Goal: Navigation & Orientation: Find specific page/section

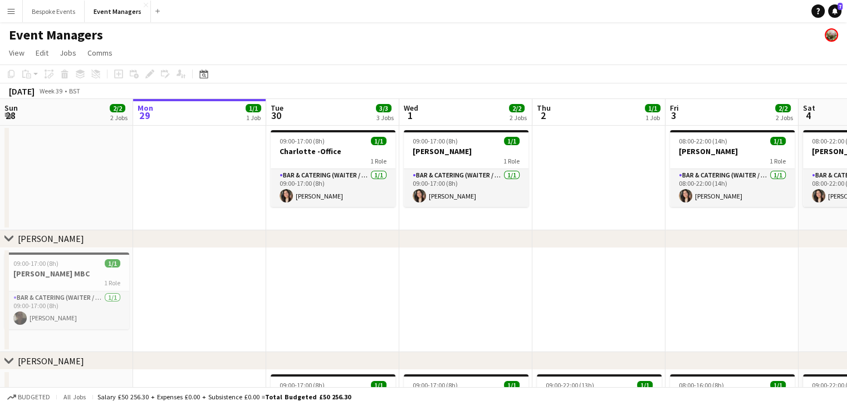
click at [10, 7] on app-icon "Menu" at bounding box center [11, 11] width 9 height 9
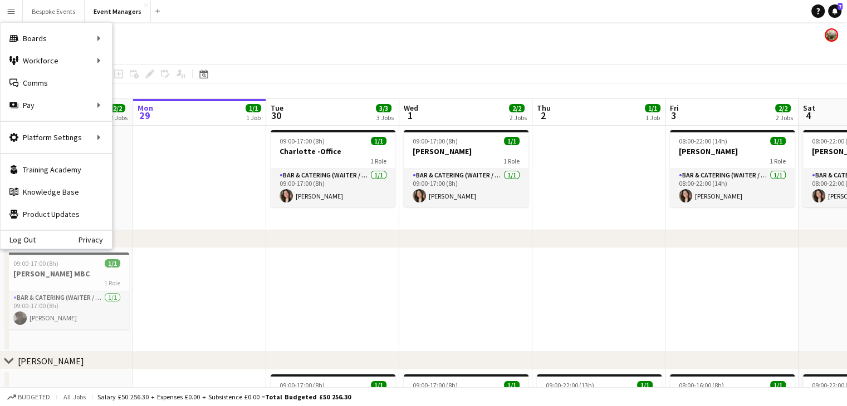
click at [346, 34] on div "Event Managers" at bounding box center [423, 32] width 847 height 21
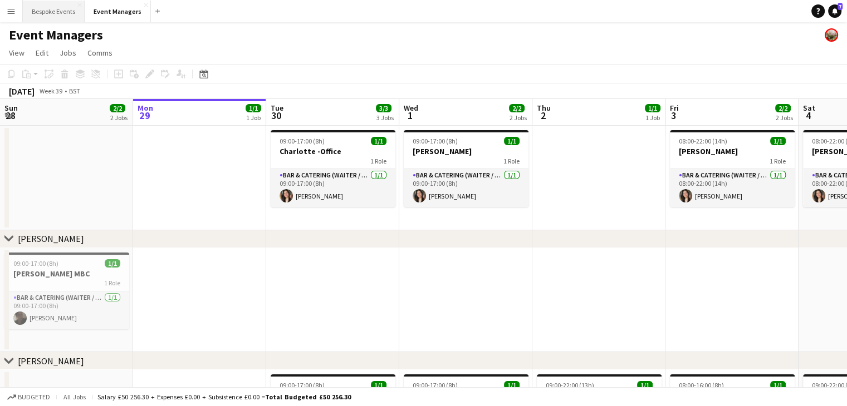
click at [27, 14] on button "Bespoke Events Close" at bounding box center [54, 12] width 62 height 22
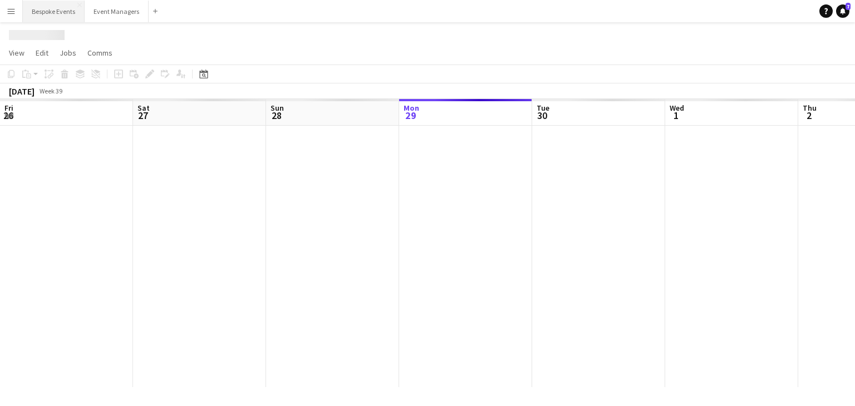
scroll to position [0, 266]
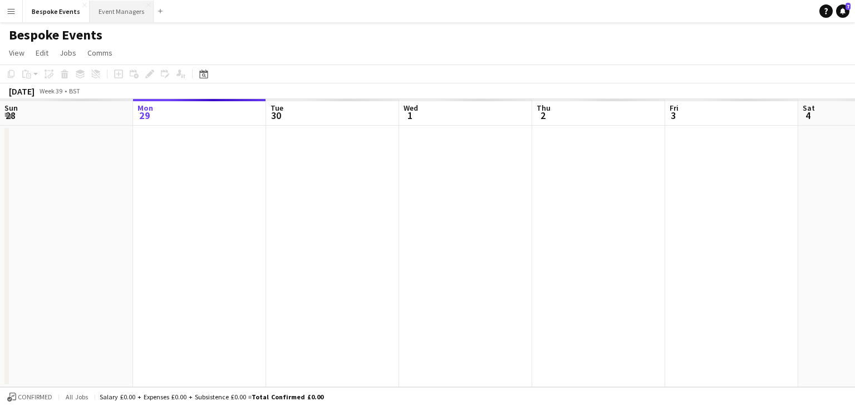
click at [98, 17] on button "Event Managers Close" at bounding box center [122, 12] width 64 height 22
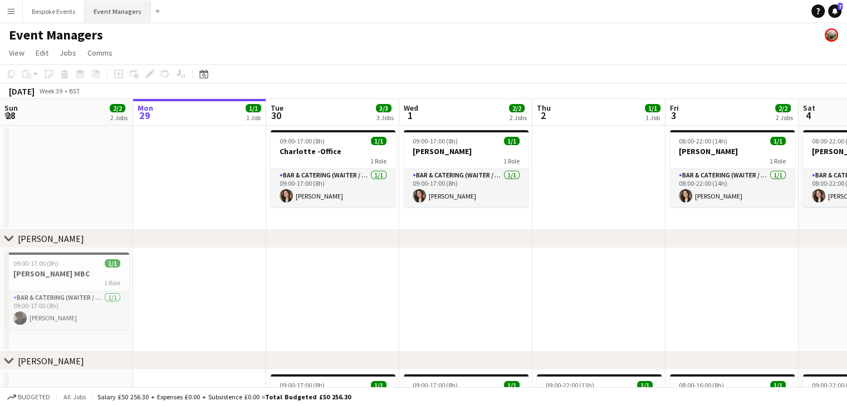
scroll to position [0, 266]
